Goal: Find specific page/section: Find specific page/section

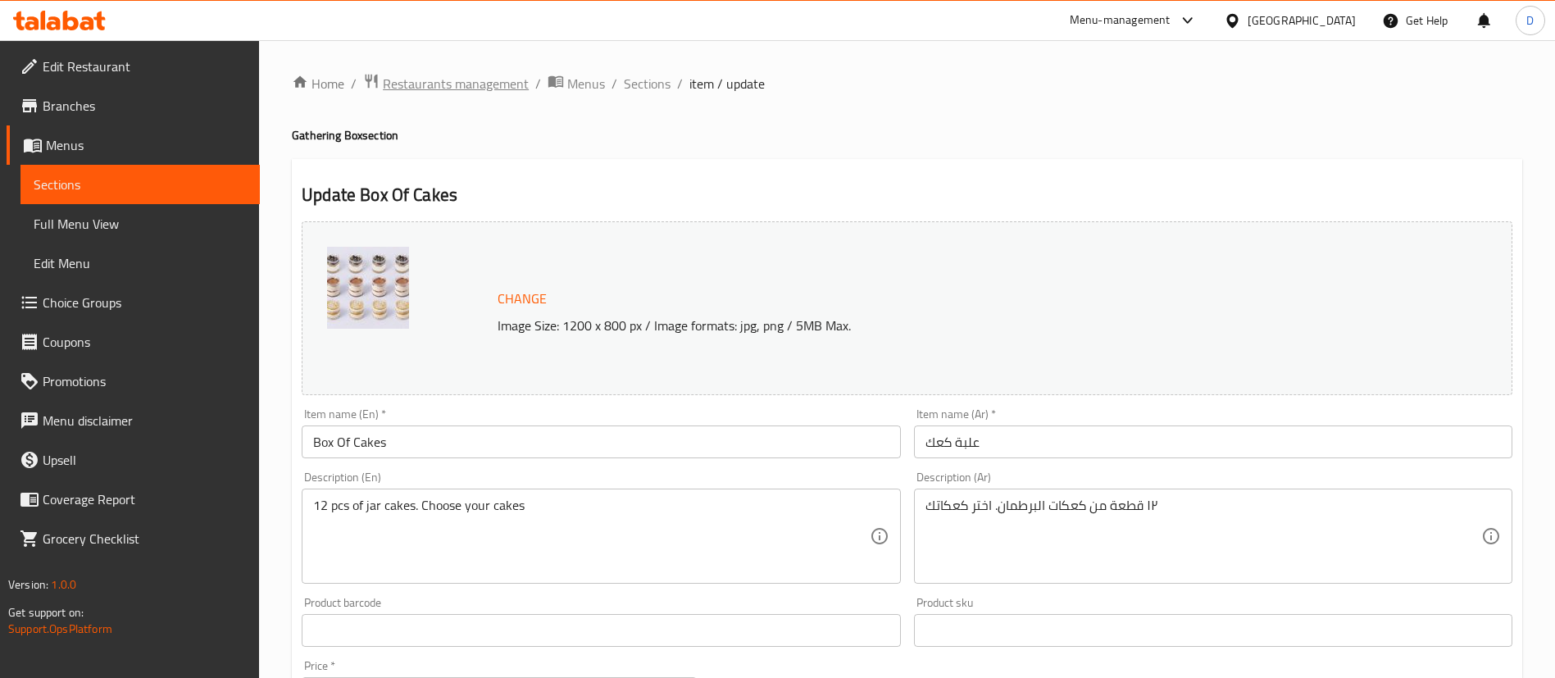
drag, startPoint x: 0, startPoint y: 0, endPoint x: 438, endPoint y: 83, distance: 445.6
click at [438, 83] on span "Restaurants management" at bounding box center [456, 84] width 146 height 20
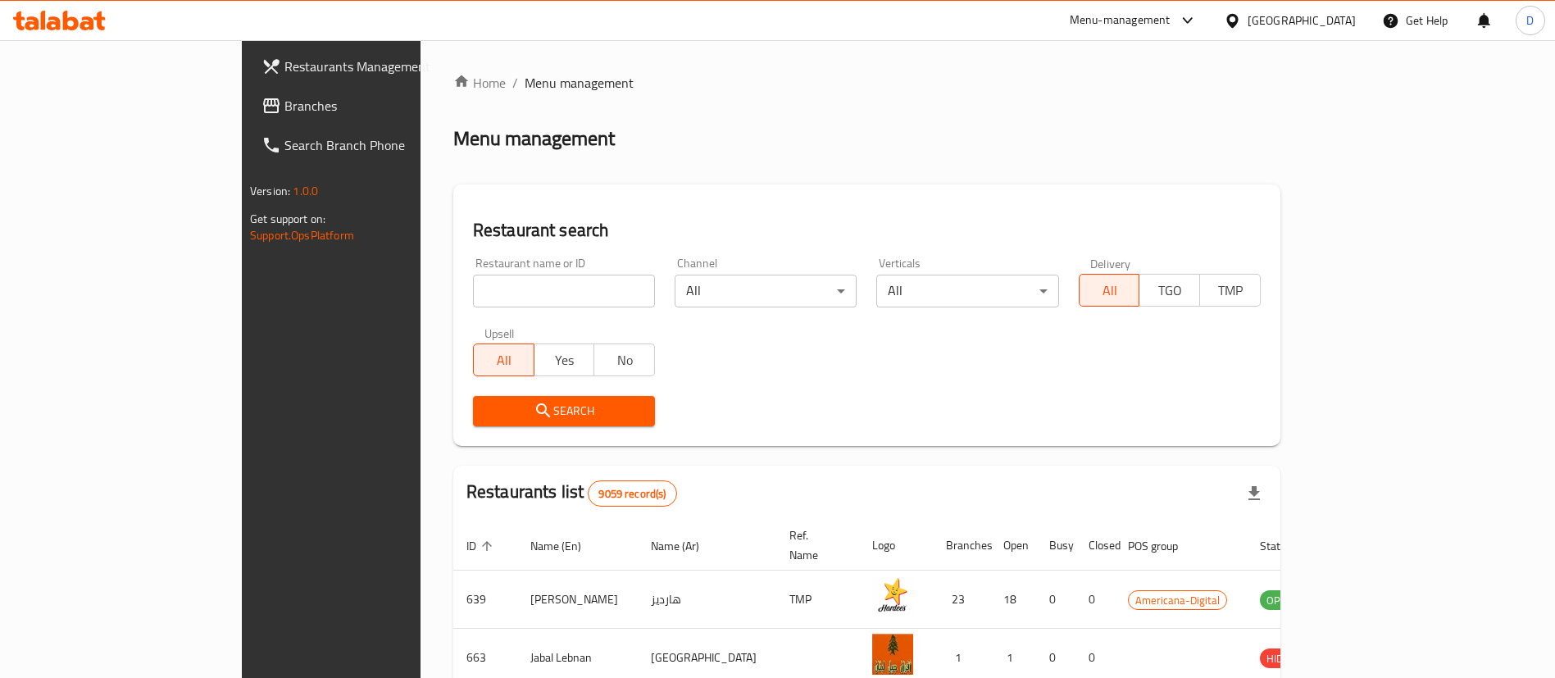
click at [519, 304] on input "search" at bounding box center [564, 291] width 182 height 33
type input "chocomelt"
click button "Search" at bounding box center [564, 411] width 182 height 30
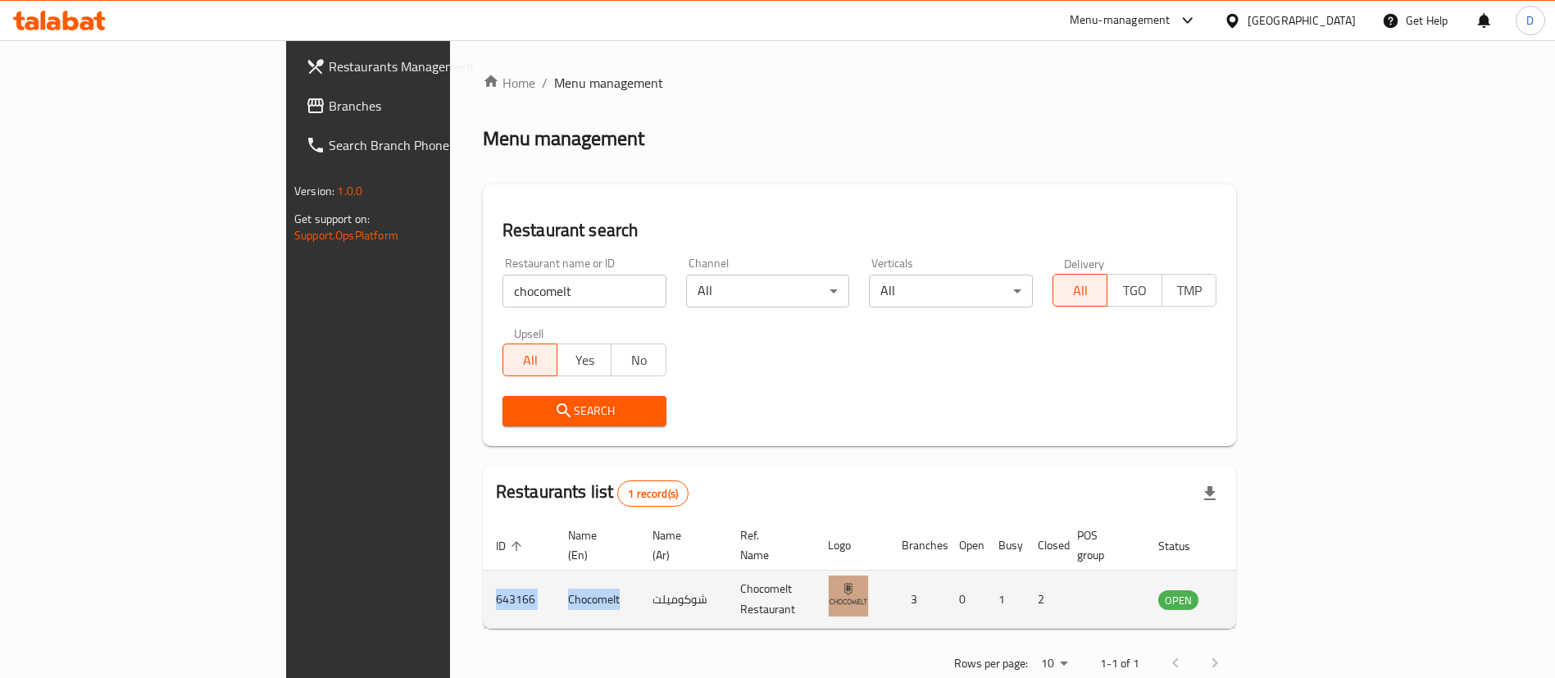
drag, startPoint x: 425, startPoint y: 581, endPoint x: 307, endPoint y: 582, distance: 117.3
click at [483, 582] on tr "643166 Chocomelt شوكوميلت Chocomelt Restaurant 3 0 1 2 OPEN" at bounding box center [885, 600] width 805 height 58
copy tr "643166 Chocomelt"
